Goal: Task Accomplishment & Management: Complete application form

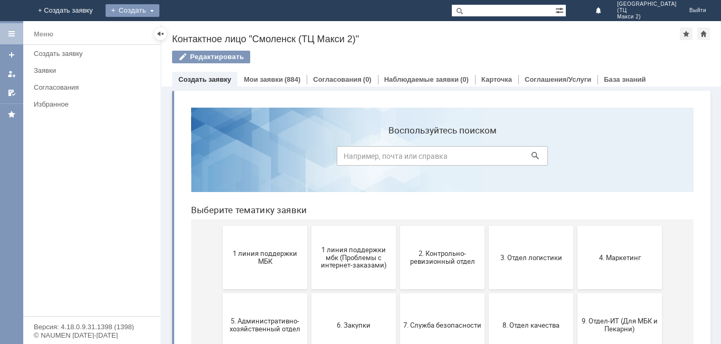
click at [159, 8] on div "Создать" at bounding box center [132, 10] width 54 height 13
click at [188, 28] on link "Заявка" at bounding box center [148, 31] width 80 height 13
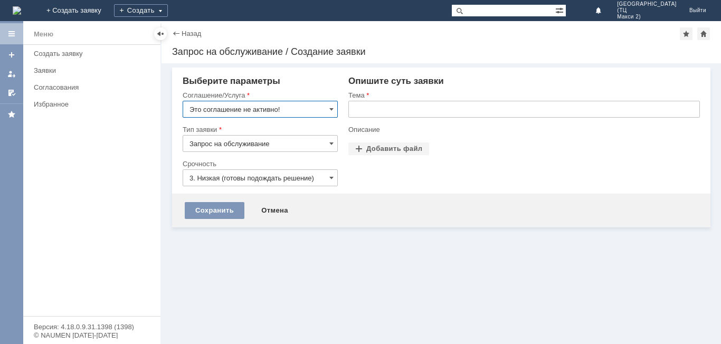
click at [241, 109] on input "Это соглашение не активно!" at bounding box center [260, 109] width 155 height 17
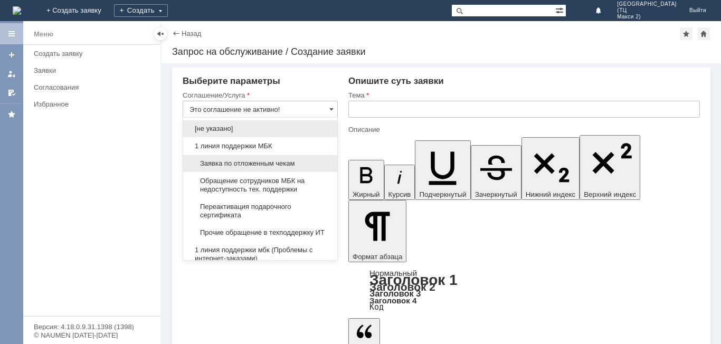
click at [271, 169] on div "Заявка по отложенным чекам" at bounding box center [260, 163] width 154 height 17
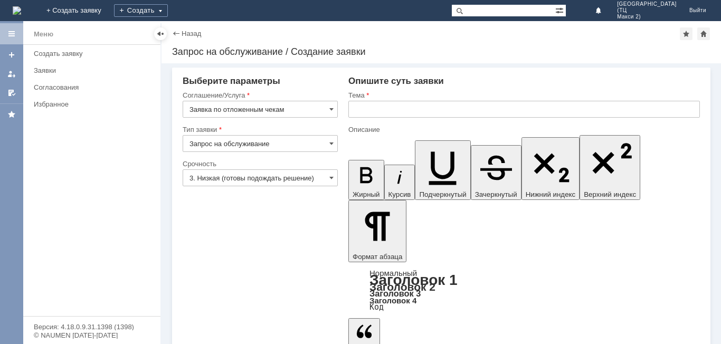
click at [405, 113] on input "text" at bounding box center [523, 109] width 351 height 17
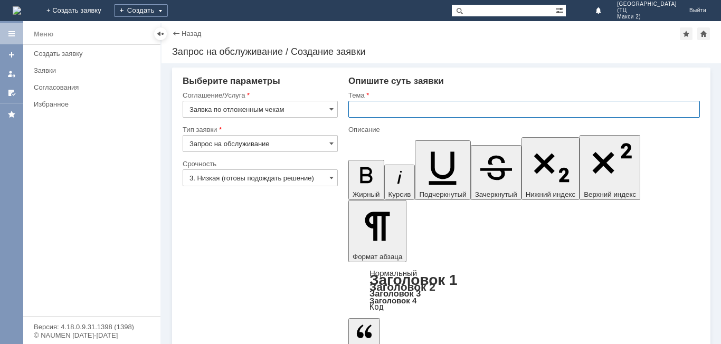
type input "Заявка по отложенным чекам"
type input "J"
type input "Отложенные чеки"
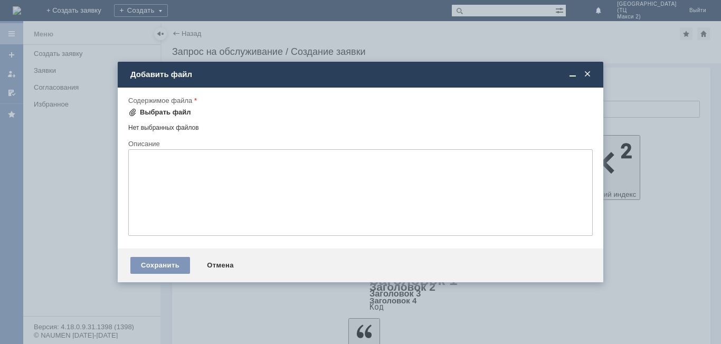
click at [142, 114] on div "Выбрать файл" at bounding box center [165, 112] width 51 height 8
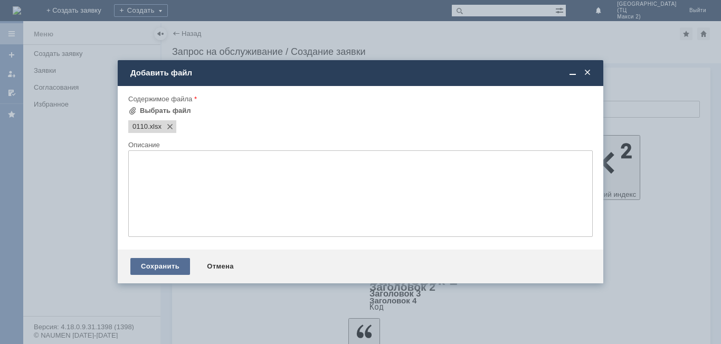
click at [162, 262] on div "Сохранить" at bounding box center [160, 266] width 60 height 17
